Goal: Task Accomplishment & Management: Use online tool/utility

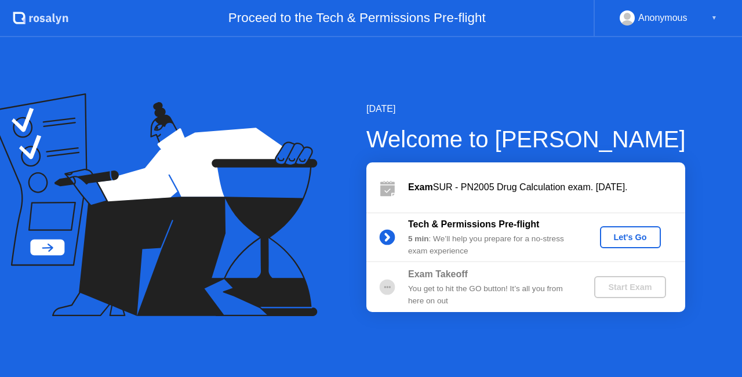
click at [627, 238] on div "Let's Go" at bounding box center [631, 236] width 52 height 9
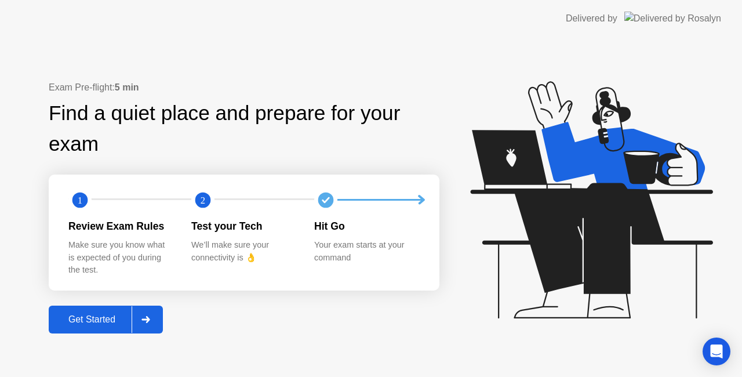
click at [78, 330] on button "Get Started" at bounding box center [106, 319] width 114 height 28
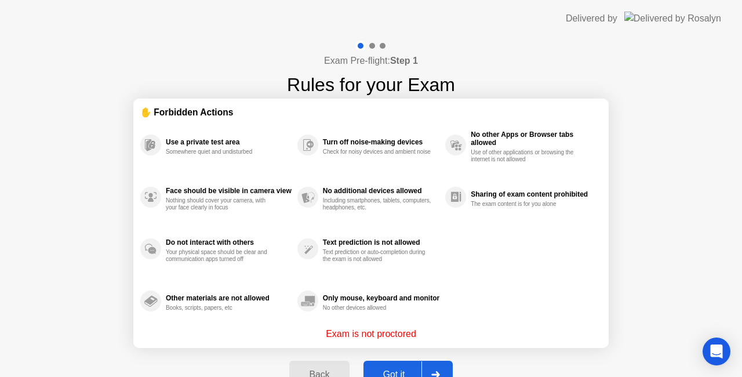
click at [405, 363] on button "Got it" at bounding box center [407, 375] width 89 height 28
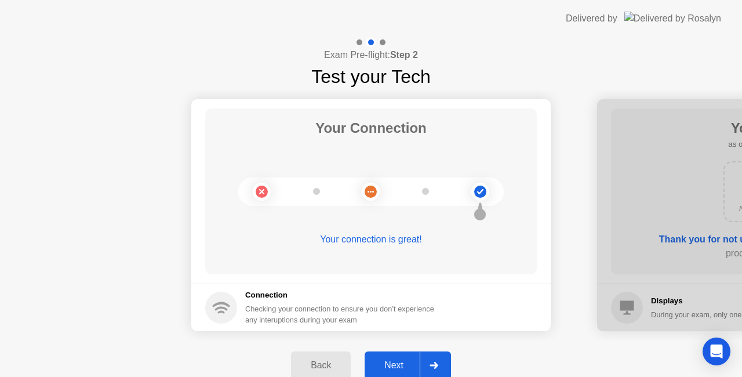
click at [389, 356] on button "Next" at bounding box center [408, 365] width 86 height 28
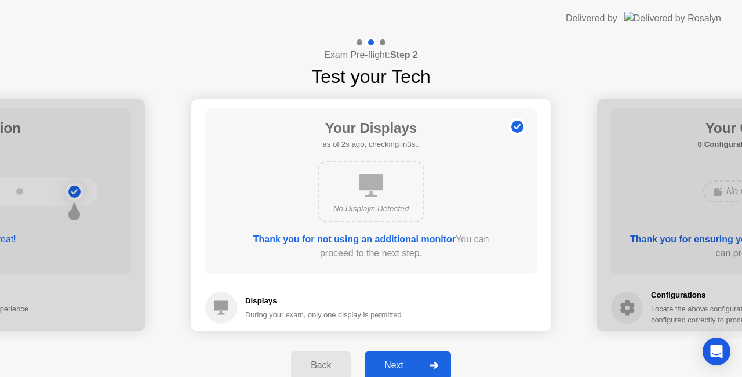
click at [401, 366] on div "Next" at bounding box center [394, 365] width 52 height 10
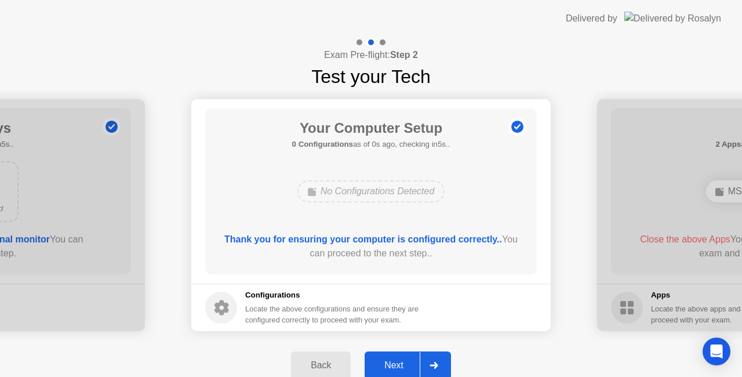
click at [401, 366] on div "Next" at bounding box center [394, 365] width 52 height 10
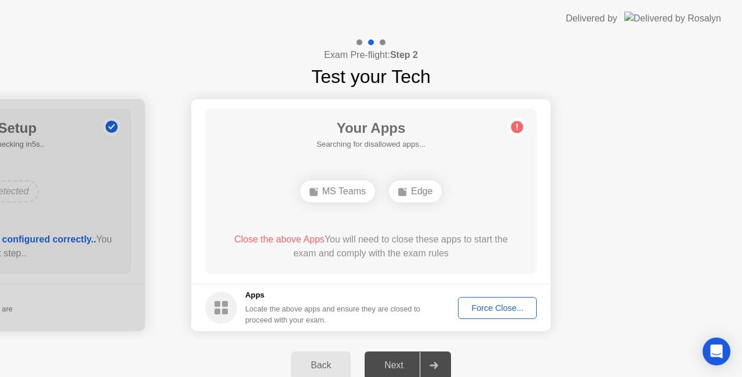
click at [401, 366] on div "Next" at bounding box center [394, 365] width 52 height 10
click at [504, 304] on div "Force Close..." at bounding box center [497, 307] width 71 height 9
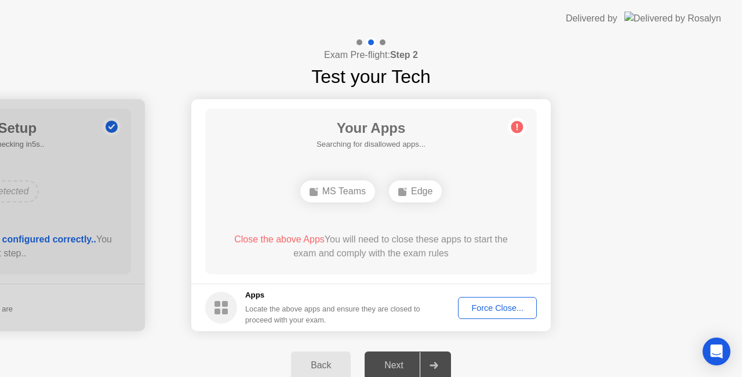
click at [383, 365] on div "Next" at bounding box center [394, 365] width 52 height 10
click at [503, 303] on div "Force Close..." at bounding box center [497, 307] width 71 height 9
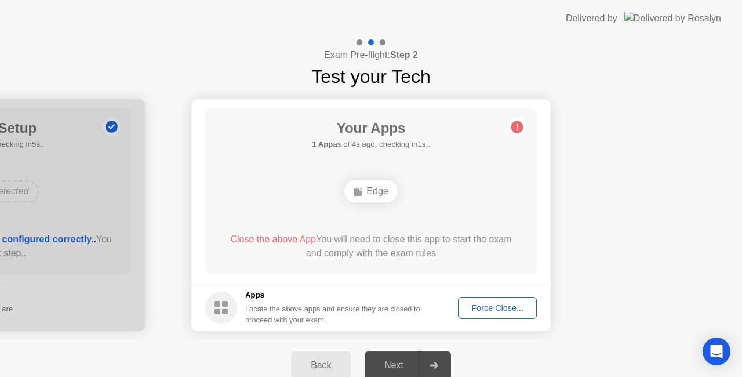
click at [490, 309] on div "Force Close..." at bounding box center [497, 307] width 71 height 9
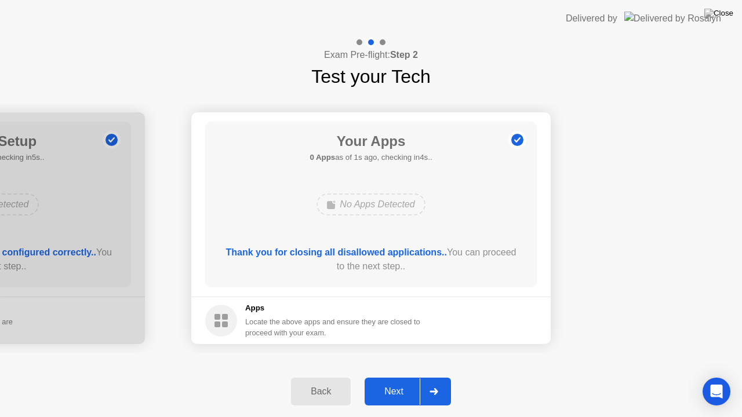
click at [400, 376] on button "Next" at bounding box center [408, 392] width 86 height 28
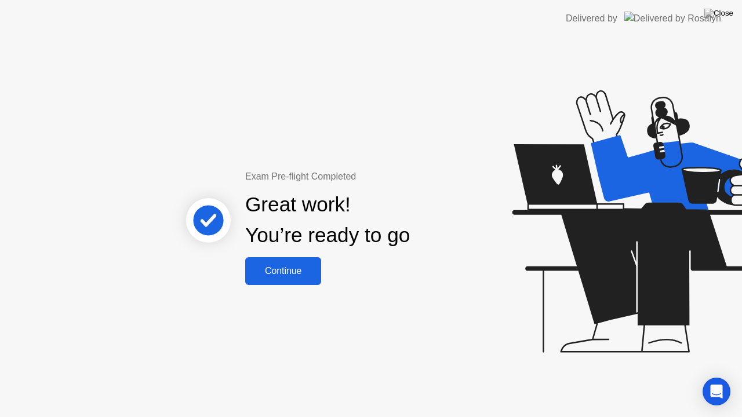
click at [311, 261] on button "Continue" at bounding box center [283, 271] width 76 height 28
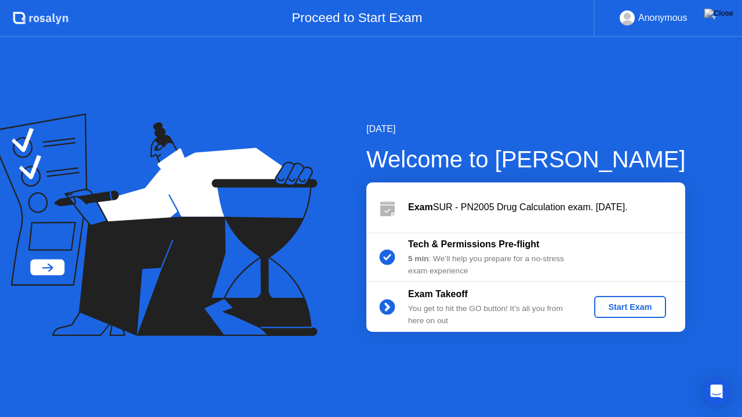
click at [616, 310] on div "Start Exam" at bounding box center [630, 307] width 62 height 9
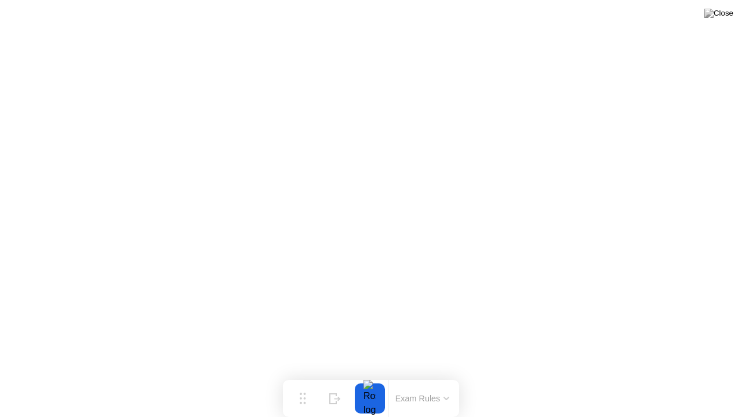
click at [723, 21] on button at bounding box center [718, 13] width 35 height 15
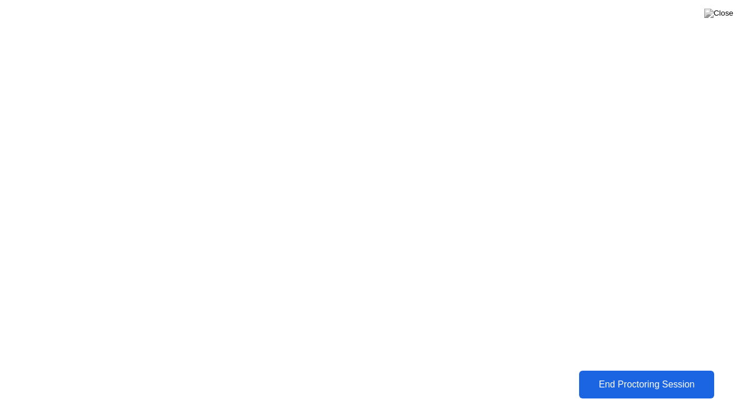
click at [618, 376] on div "End Proctoring Session" at bounding box center [646, 385] width 129 height 10
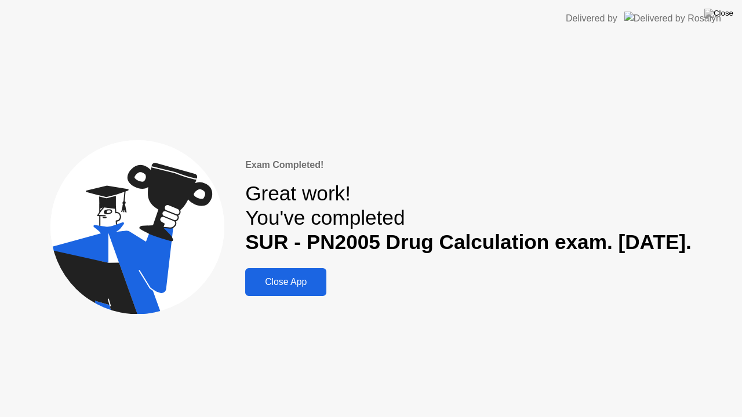
click at [249, 287] on div "Close App" at bounding box center [286, 282] width 74 height 10
